Goal: Transaction & Acquisition: Obtain resource

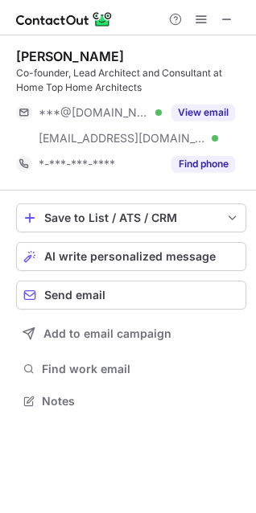
scroll to position [390, 256]
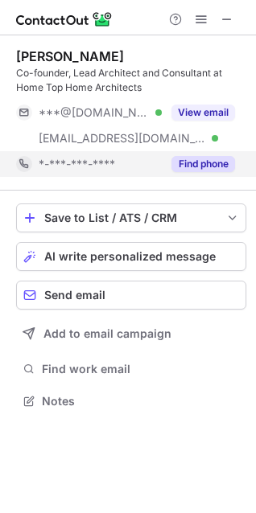
click at [187, 165] on button "Find phone" at bounding box center [203, 164] width 64 height 16
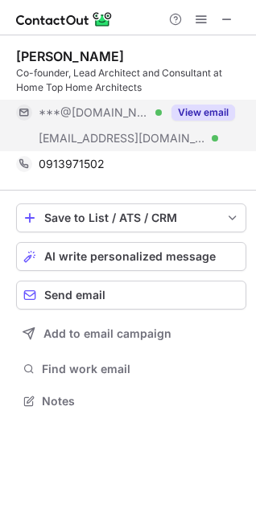
click at [183, 109] on button "View email" at bounding box center [203, 113] width 64 height 16
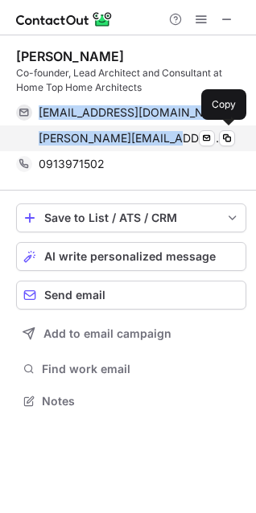
drag, startPoint x: 35, startPoint y: 113, endPoint x: 176, endPoint y: 144, distance: 144.9
click at [176, 144] on div "trinhnamha@gmail.com Verified Send email Copy trinh@hometophome.com Verified Se…" at bounding box center [125, 126] width 219 height 52
copy div "trinhnamha@gmail.com Verified Send email Copy trinh@hometophome.com"
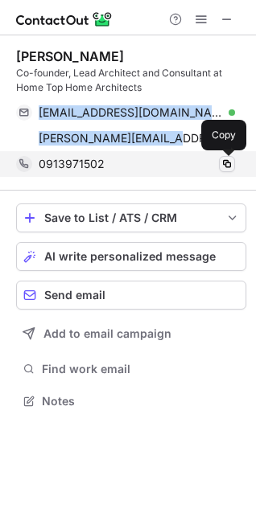
click at [229, 163] on span at bounding box center [227, 164] width 13 height 13
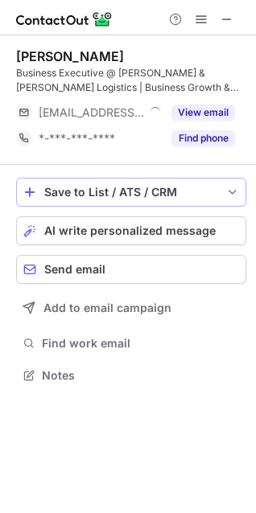
scroll to position [365, 256]
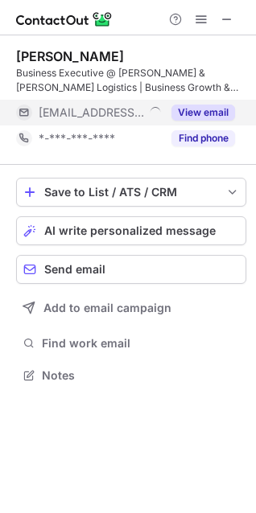
click at [194, 115] on button "View email" at bounding box center [203, 113] width 64 height 16
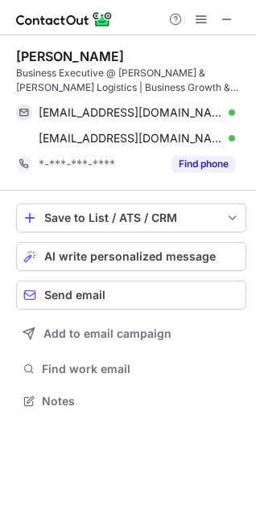
scroll to position [390, 256]
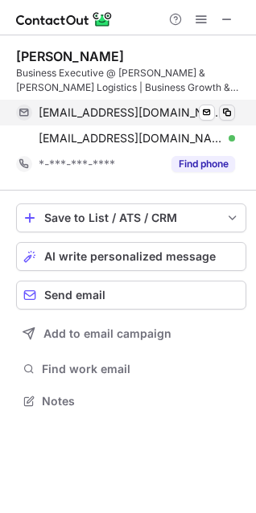
click at [225, 116] on span at bounding box center [227, 112] width 13 height 13
click at [223, 111] on span at bounding box center [227, 112] width 13 height 13
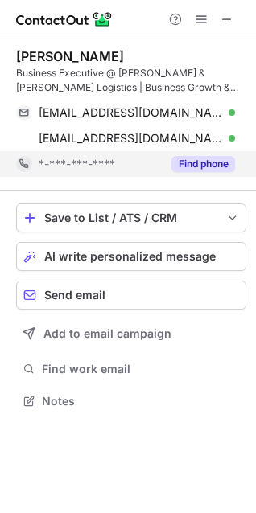
click at [225, 156] on button "Find phone" at bounding box center [203, 164] width 64 height 16
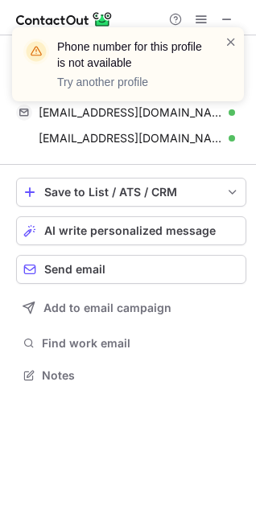
scroll to position [365, 256]
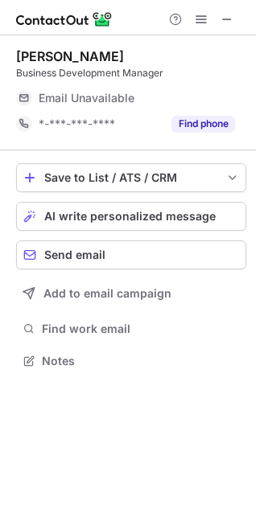
scroll to position [350, 256]
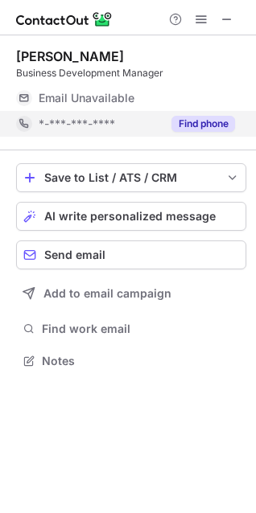
click at [199, 119] on button "Find phone" at bounding box center [203, 124] width 64 height 16
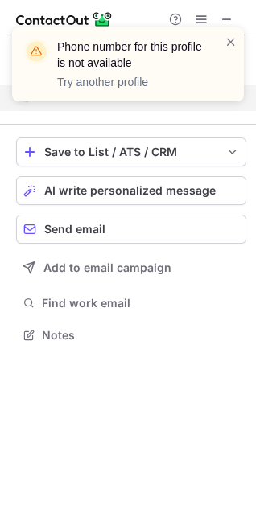
scroll to position [324, 256]
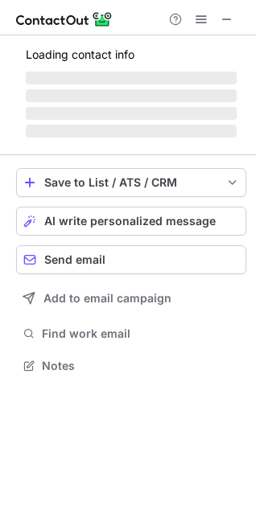
scroll to position [390, 256]
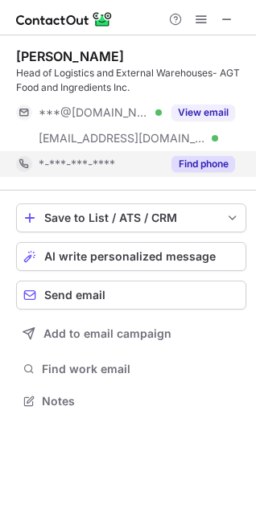
click at [203, 166] on button "Find phone" at bounding box center [203, 164] width 64 height 16
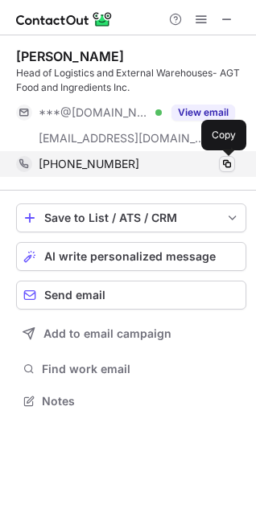
click at [224, 164] on span at bounding box center [227, 164] width 13 height 13
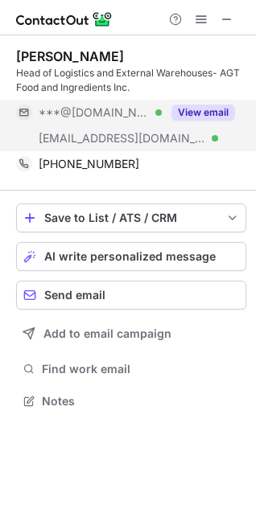
click at [183, 116] on button "View email" at bounding box center [203, 113] width 64 height 16
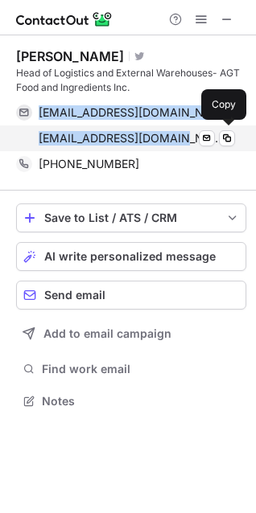
drag, startPoint x: 33, startPoint y: 113, endPoint x: 172, endPoint y: 141, distance: 142.1
click at [172, 141] on div "[EMAIL_ADDRESS][DOMAIN_NAME] Verified Send email Copy [EMAIL_ADDRESS][DOMAIN_NA…" at bounding box center [125, 126] width 219 height 52
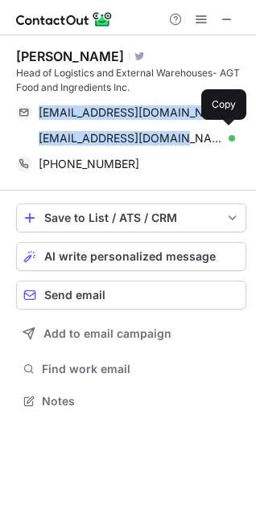
copy div "[EMAIL_ADDRESS][DOMAIN_NAME] Verified Send email Copy [EMAIL_ADDRESS][DOMAIN_NA…"
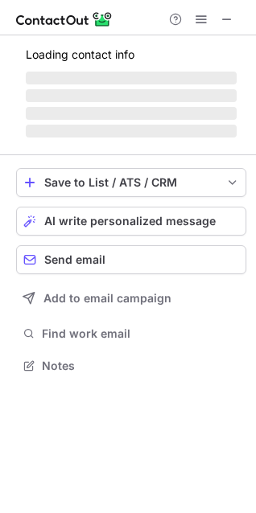
scroll to position [350, 256]
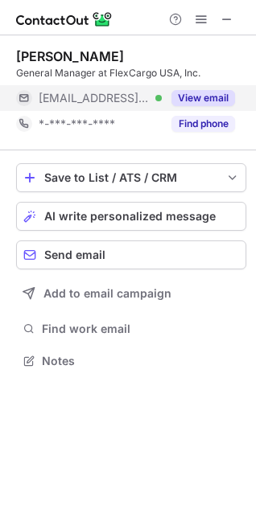
click at [187, 98] on button "View email" at bounding box center [203, 98] width 64 height 16
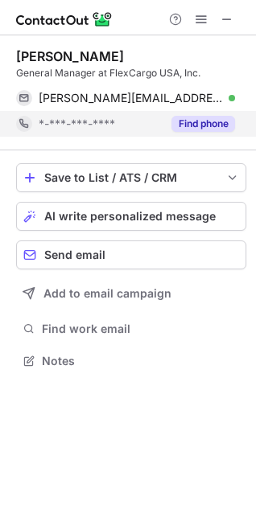
click at [192, 127] on button "Find phone" at bounding box center [203, 124] width 64 height 16
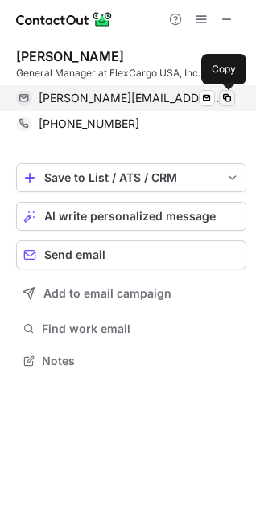
click at [225, 97] on span at bounding box center [227, 98] width 13 height 13
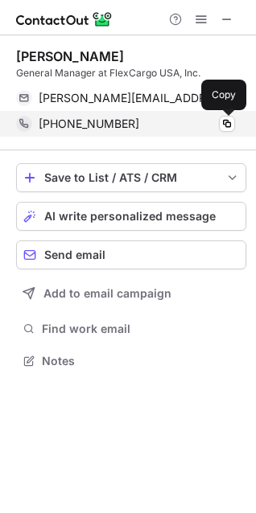
drag, startPoint x: 226, startPoint y: 127, endPoint x: 207, endPoint y: 136, distance: 21.2
click at [227, 127] on span at bounding box center [227, 124] width 13 height 13
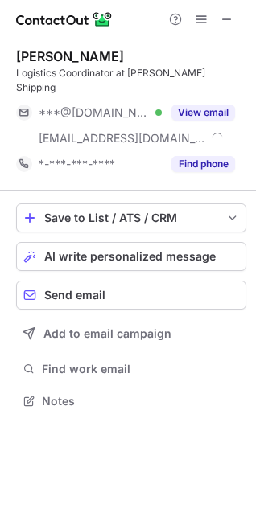
scroll to position [376, 256]
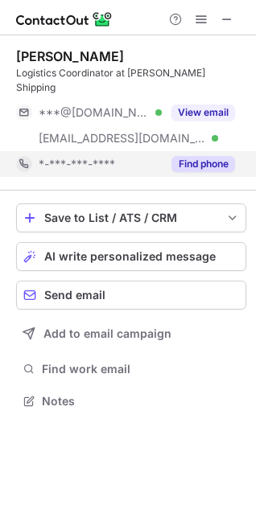
click at [203, 156] on button "Find phone" at bounding box center [203, 164] width 64 height 16
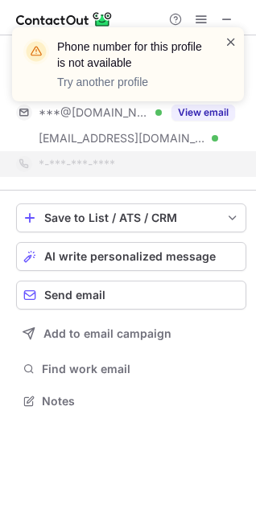
click at [225, 42] on span at bounding box center [231, 42] width 13 height 16
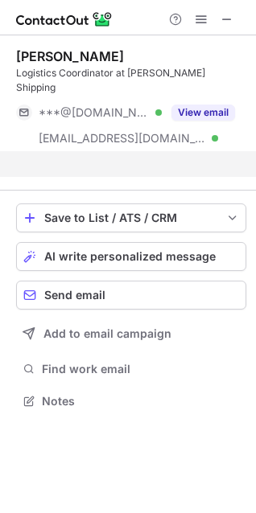
scroll to position [350, 256]
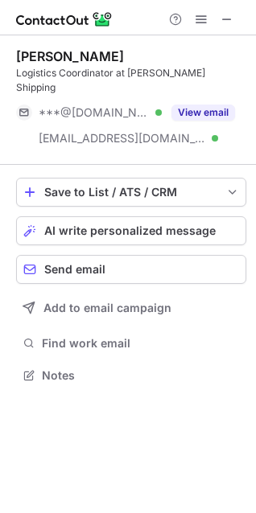
click at [211, 93] on div "Phone number for this profile is not available Try another profile [PERSON_NAME…" at bounding box center [128, 256] width 256 height 513
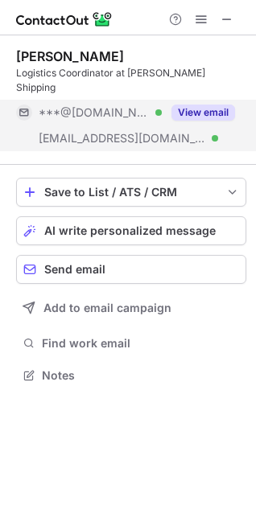
click at [206, 105] on button "View email" at bounding box center [203, 113] width 64 height 16
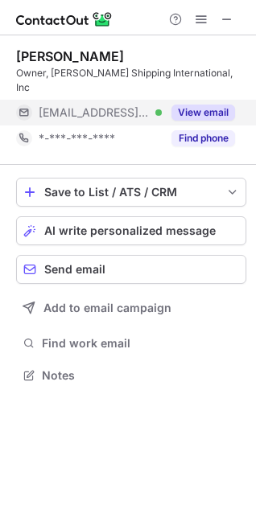
scroll to position [350, 256]
click at [206, 105] on button "View email" at bounding box center [203, 113] width 64 height 16
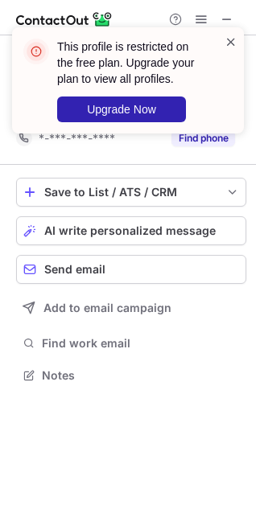
click at [231, 41] on span at bounding box center [231, 42] width 13 height 16
